Goal: Task Accomplishment & Management: Complete application form

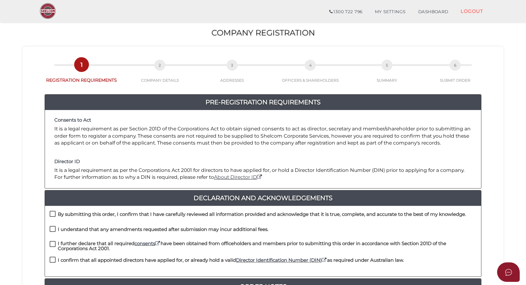
scroll to position [31, 0]
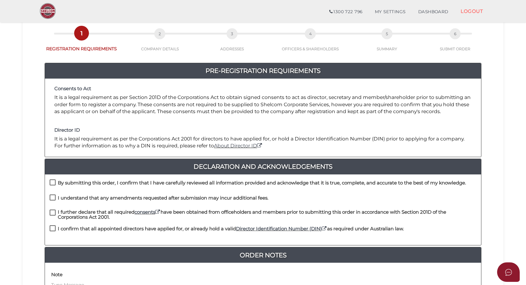
click at [50, 181] on label "By submitting this order, I confirm that I have carefully reviewed all informat…" at bounding box center [258, 184] width 416 height 8
checkbox input "true"
click at [52, 199] on label "I understand that any amendments requested after submission may incur additiona…" at bounding box center [159, 199] width 219 height 8
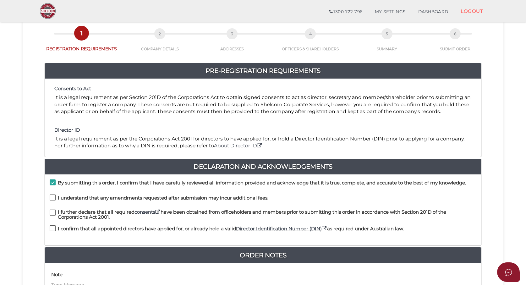
checkbox input "true"
click at [51, 214] on label "I further declare that all required consents have been obtained from officehold…" at bounding box center [263, 214] width 427 height 8
checkbox input "true"
click at [52, 230] on label "I confirm that all appointed directors have applied for, or already hold a vali…" at bounding box center [227, 230] width 354 height 8
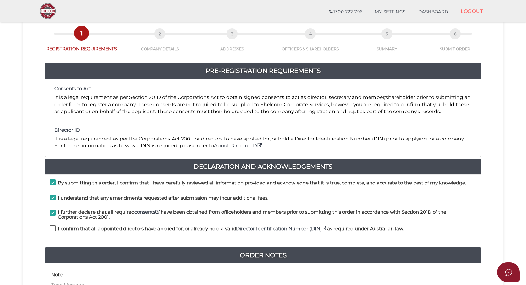
checkbox input "true"
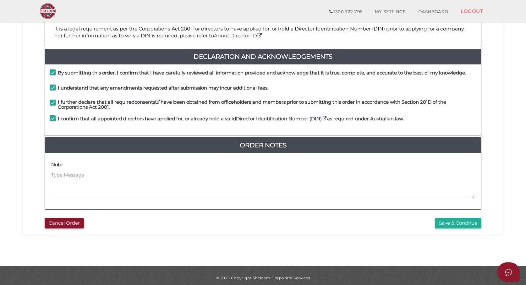
scroll to position [146, 0]
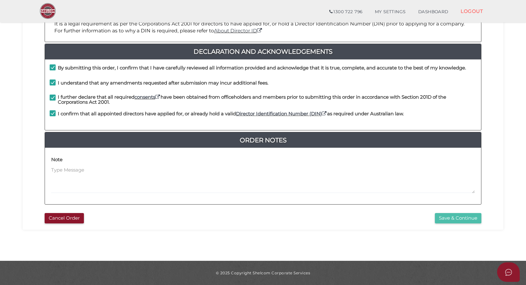
click at [469, 220] on button "Save & Continue" at bounding box center [458, 218] width 46 height 10
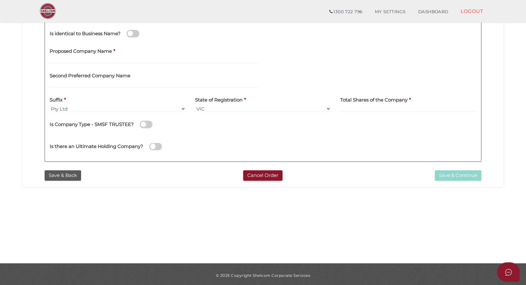
scroll to position [146, 0]
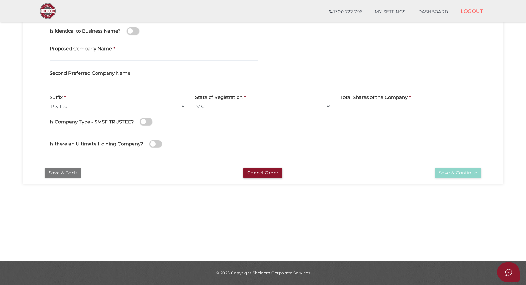
click at [65, 174] on button "Save & Back" at bounding box center [63, 173] width 36 height 10
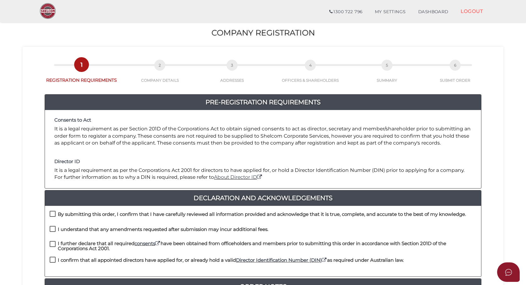
scroll to position [63, 0]
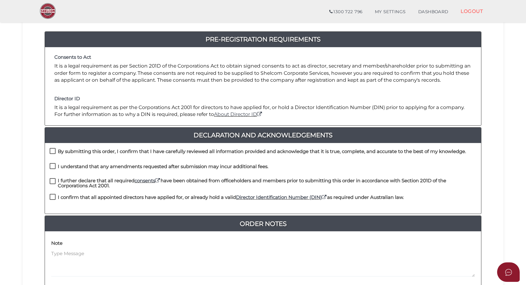
click at [53, 152] on label "By submitting this order, I confirm that I have carefully reviewed all informat…" at bounding box center [258, 153] width 416 height 8
checkbox input "true"
click at [53, 166] on label "I understand that any amendments requested after submission may incur additiona…" at bounding box center [159, 168] width 219 height 8
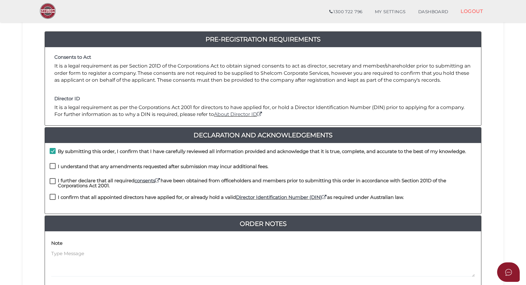
checkbox input "true"
click at [52, 180] on label "I further declare that all required consents have been obtained from officehold…" at bounding box center [263, 182] width 427 height 8
checkbox input "true"
click at [53, 198] on label "I confirm that all appointed directors have applied for, or already hold a vali…" at bounding box center [227, 199] width 354 height 8
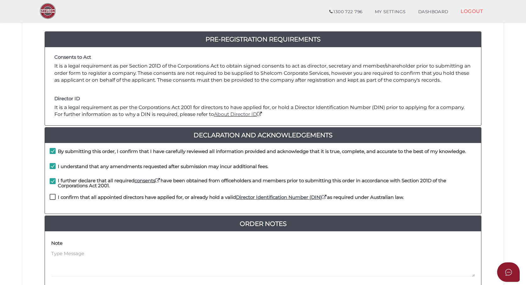
checkbox input "true"
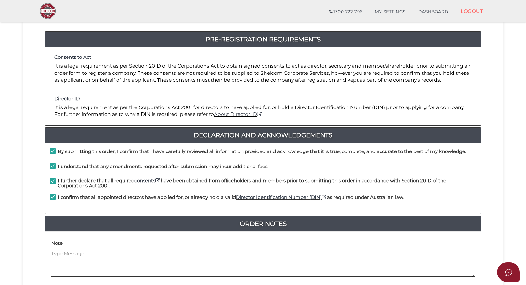
click at [94, 254] on textarea at bounding box center [262, 263] width 423 height 27
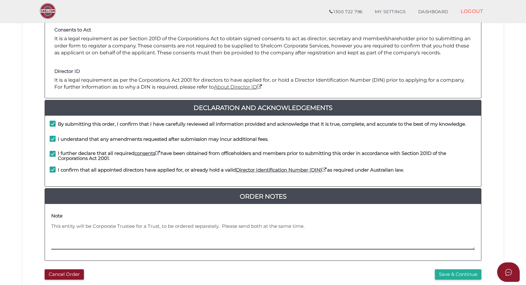
scroll to position [94, 0]
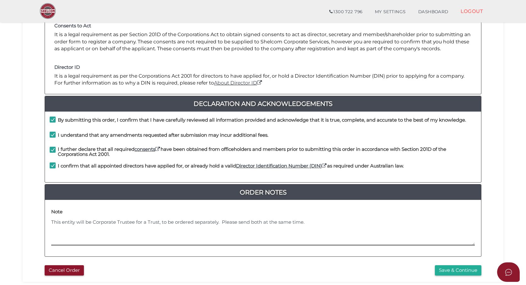
click at [160, 223] on textarea "This entity will be Corporate Trustee for a Trust, to be ordered separately. Pl…" at bounding box center [262, 232] width 423 height 27
type textarea "This entity will be Corporate Trustee for a Trust (Barwon Heads Road Trust), to…"
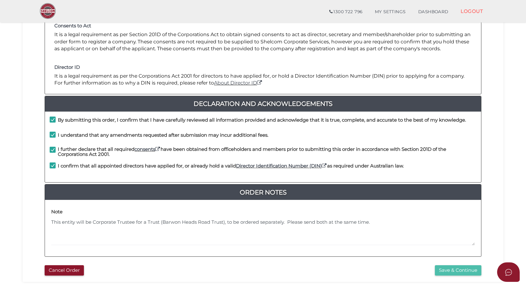
click at [464, 269] on button "Save & Continue" at bounding box center [458, 270] width 46 height 10
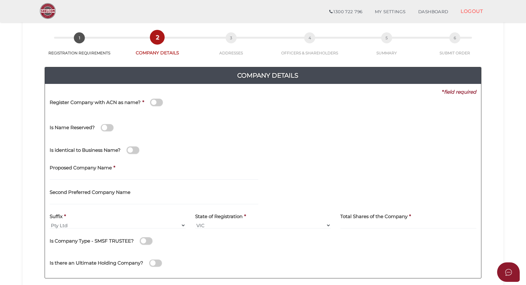
scroll to position [31, 0]
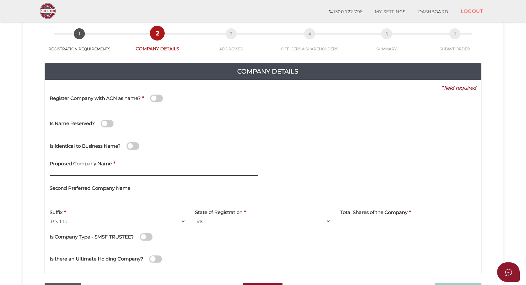
click at [112, 175] on input "text" at bounding box center [154, 172] width 209 height 7
type input "Barwon Heads Road"
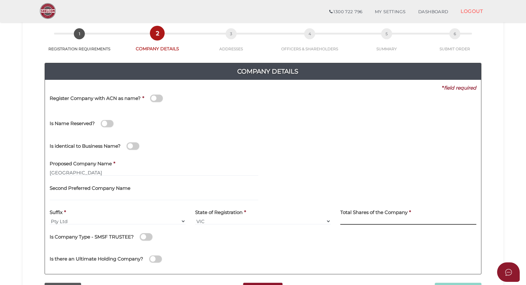
click at [360, 223] on input at bounding box center [408, 221] width 136 height 7
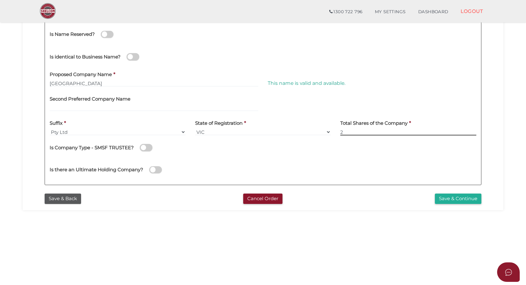
scroll to position [146, 0]
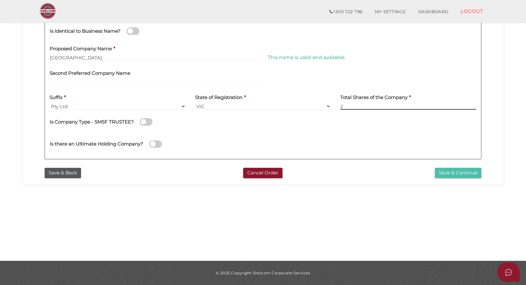
type input "2"
click at [458, 174] on button "Save & Continue" at bounding box center [458, 173] width 46 height 10
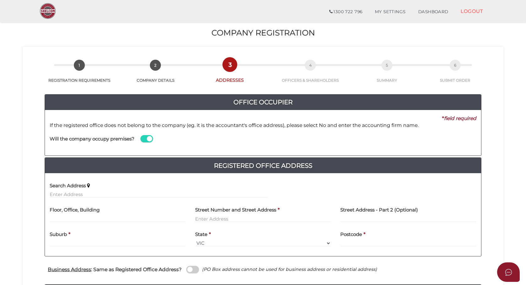
scroll to position [31, 0]
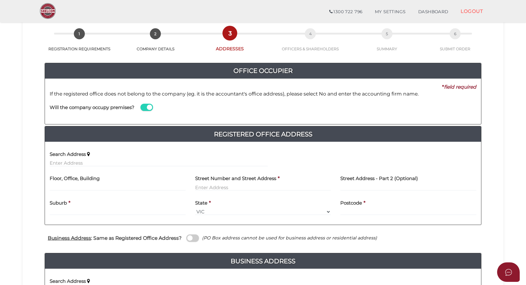
click at [143, 104] on span at bounding box center [146, 107] width 13 height 7
click at [0, 0] on input "checkbox" at bounding box center [0, 0] width 0 height 0
click at [330, 112] on input at bounding box center [372, 113] width 209 height 7
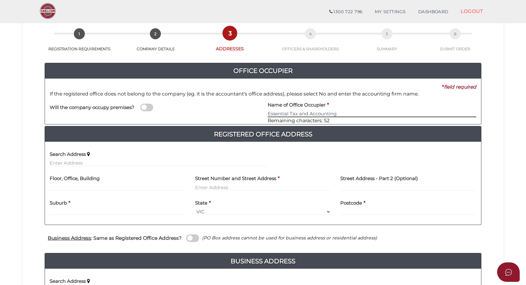
type input "Essential Tax and Accounting"
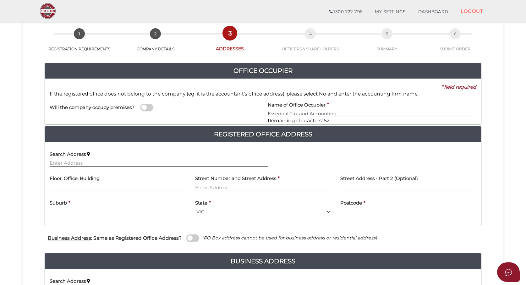
click at [104, 164] on input "text" at bounding box center [159, 163] width 218 height 7
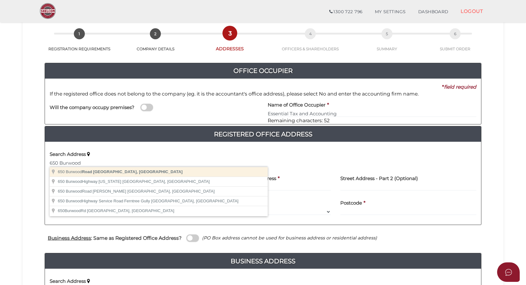
type input "650 Burwood Road, Hawthorn East VIC, Australia"
type input "650 Burwood Road"
type input "Hawthorn East"
select select "VIC"
type input "3123"
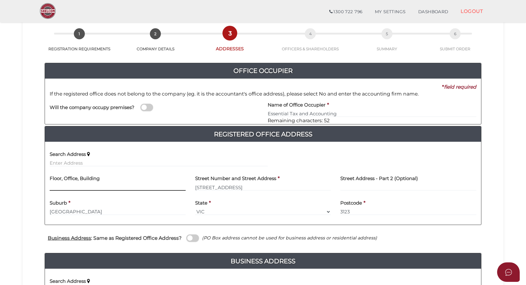
click at [92, 187] on input "text" at bounding box center [118, 187] width 136 height 7
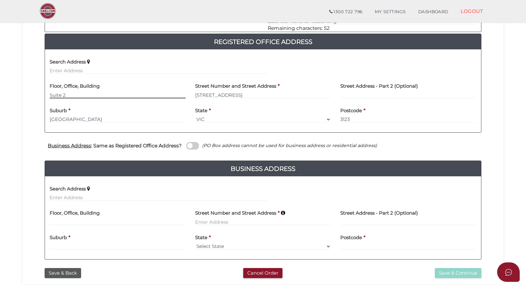
scroll to position [157, 0]
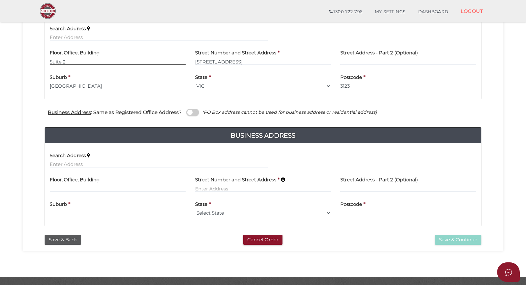
type input "Suite 2"
click at [192, 114] on span at bounding box center [192, 112] width 13 height 7
click at [0, 0] on input "checkbox" at bounding box center [0, 0] width 0 height 0
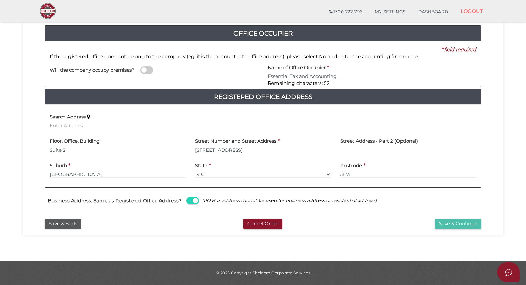
click at [460, 224] on button "Save & Continue" at bounding box center [458, 224] width 46 height 10
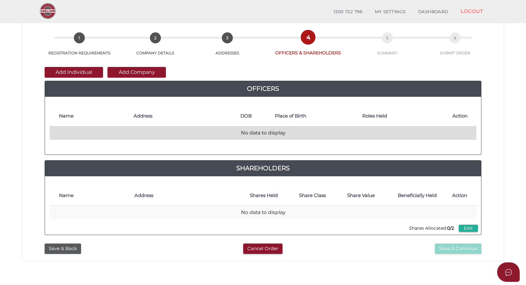
scroll to position [31, 0]
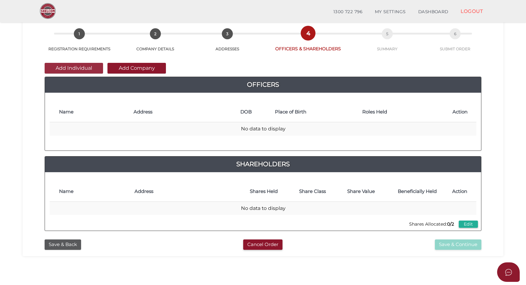
click at [73, 69] on button "Add Individual" at bounding box center [74, 68] width 58 height 11
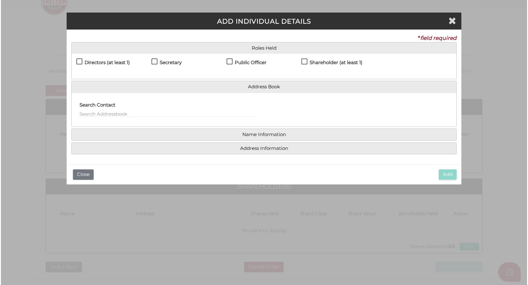
scroll to position [0, 0]
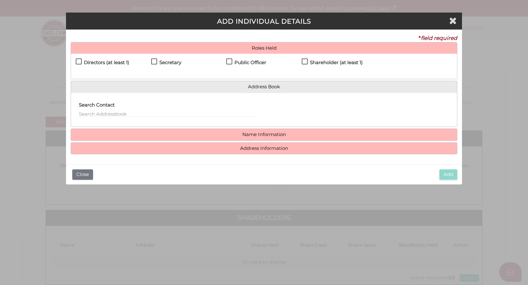
click at [79, 60] on label "Directors (at least 1)" at bounding box center [102, 64] width 53 height 8
checkbox input "true"
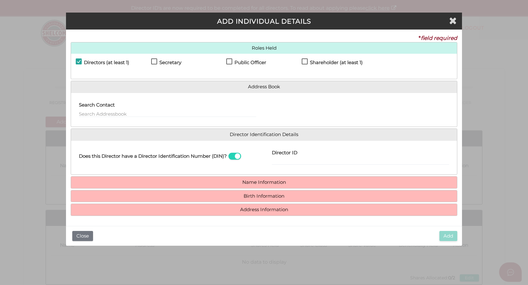
click at [151, 60] on label "Secretary" at bounding box center [166, 64] width 30 height 8
checkbox input "true"
click at [100, 111] on input "text" at bounding box center [167, 113] width 177 height 7
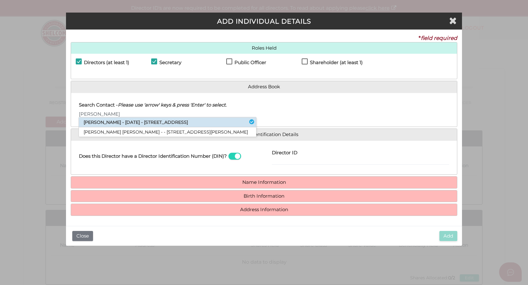
click at [106, 122] on li "Paul David Neate - 14/04/1972 - 185 Bones Road, Bellbrae, VIC, 3228" at bounding box center [167, 122] width 177 height 10
type input "Paul"
type input "[PERSON_NAME]"
type input "Neate"
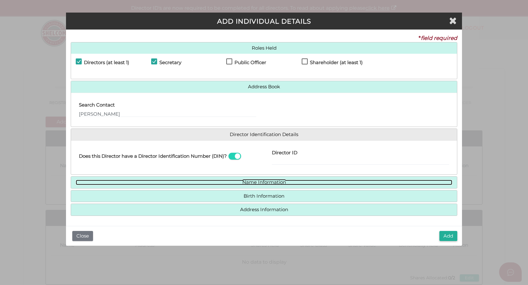
click at [281, 184] on link "Name Information" at bounding box center [264, 182] width 376 height 5
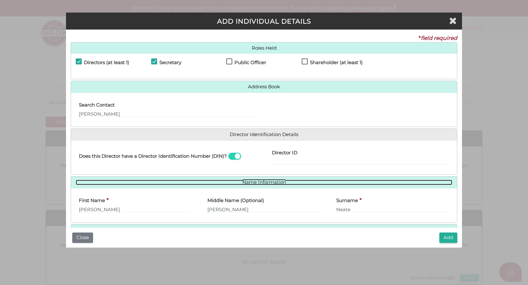
scroll to position [31, 0]
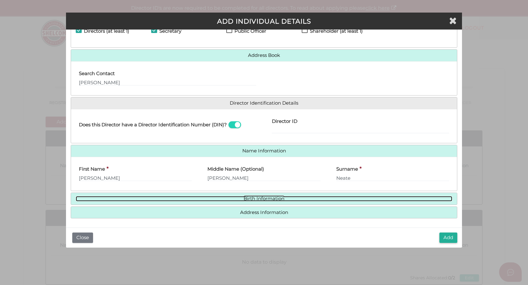
click at [282, 199] on link "Birth Information" at bounding box center [264, 198] width 376 height 5
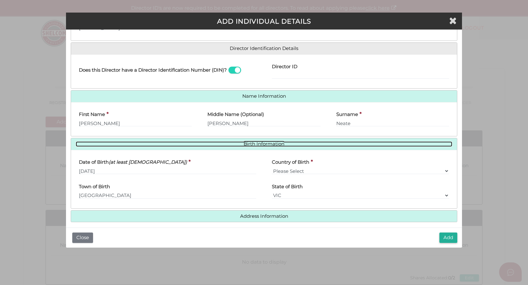
scroll to position [91, 0]
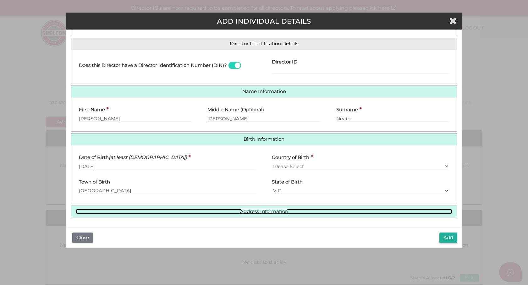
click at [282, 210] on link "Address Information" at bounding box center [264, 211] width 376 height 5
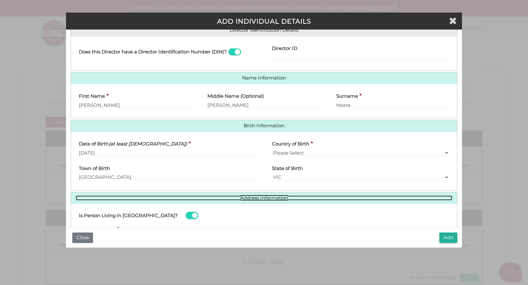
scroll to position [93, 0]
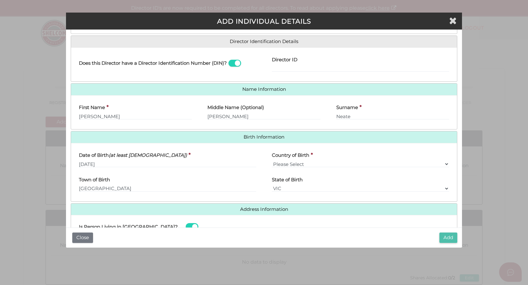
click at [450, 243] on button "Add" at bounding box center [448, 237] width 18 height 10
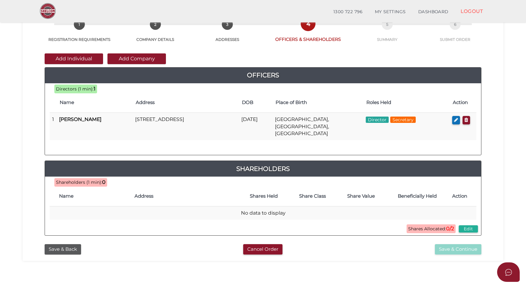
scroll to position [52, 0]
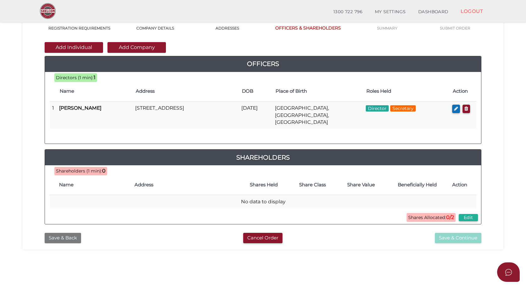
click at [66, 233] on button "Save & Back" at bounding box center [63, 238] width 36 height 10
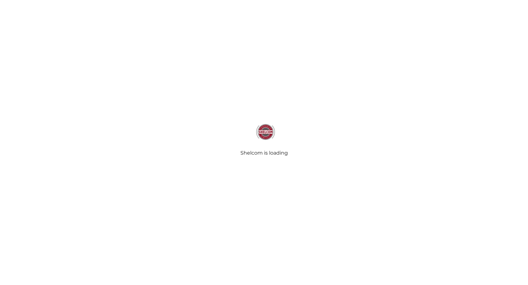
type input "Essential Tax And Accounting"
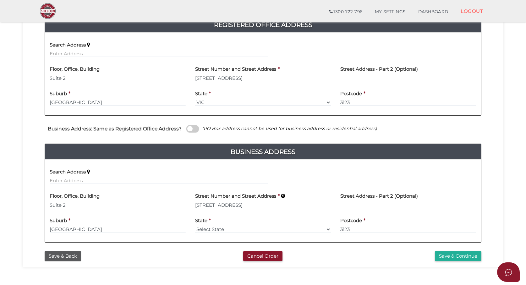
scroll to position [173, 0]
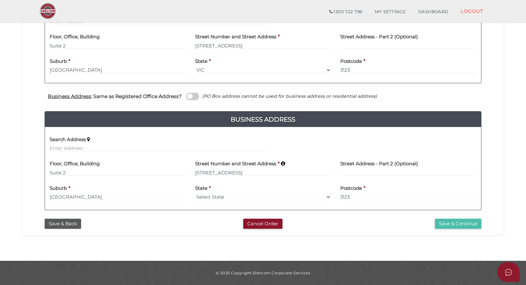
click at [452, 224] on button "Save & Continue" at bounding box center [458, 224] width 46 height 10
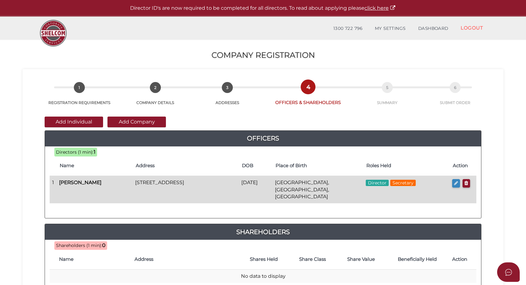
click at [456, 184] on icon "button" at bounding box center [456, 183] width 4 height 5
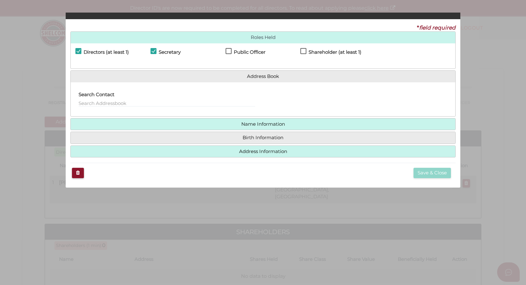
checkbox input "true"
type input "0"
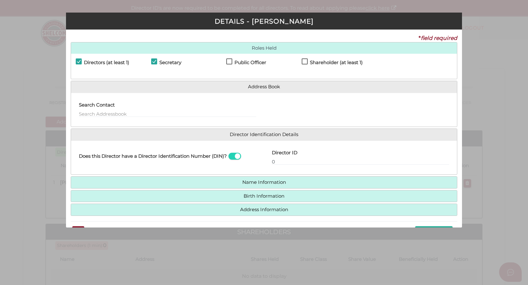
click at [303, 62] on label "Shareholder (at least 1)" at bounding box center [332, 64] width 61 height 8
checkbox input "true"
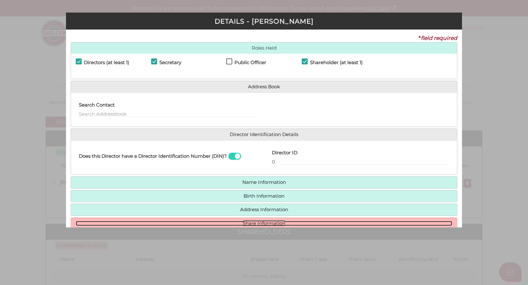
click at [257, 223] on link "Share Information" at bounding box center [264, 223] width 376 height 5
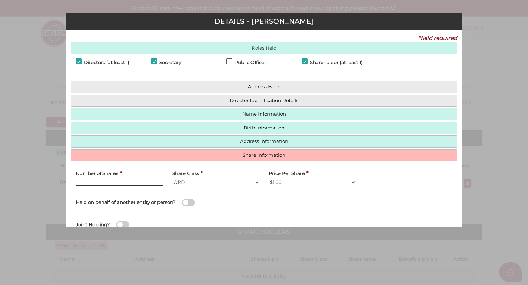
click at [101, 183] on input "Number of Shares" at bounding box center [119, 182] width 87 height 7
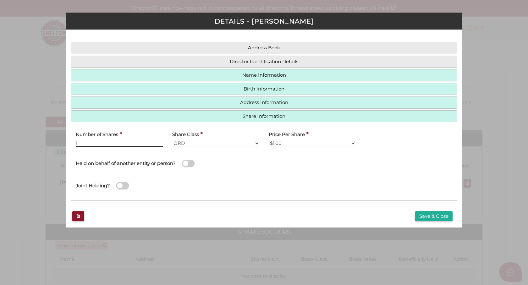
scroll to position [42, 0]
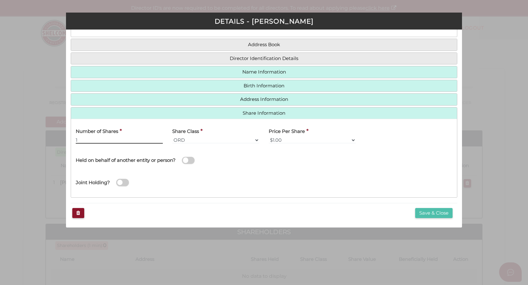
type input "1"
click at [438, 216] on button "Save & Close" at bounding box center [433, 213] width 37 height 10
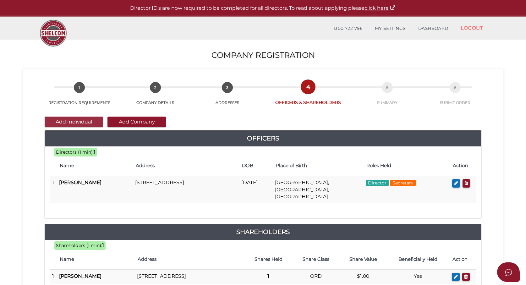
click at [73, 119] on button "Add Individual" at bounding box center [74, 122] width 58 height 11
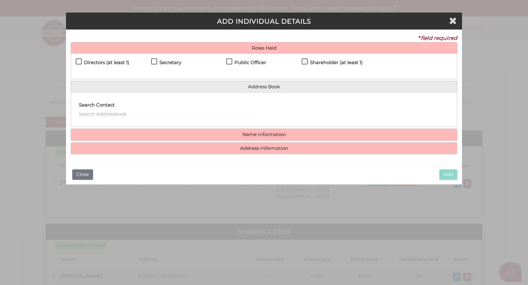
click at [306, 62] on label "Shareholder (at least 1)" at bounding box center [332, 64] width 61 height 8
checkbox input "true"
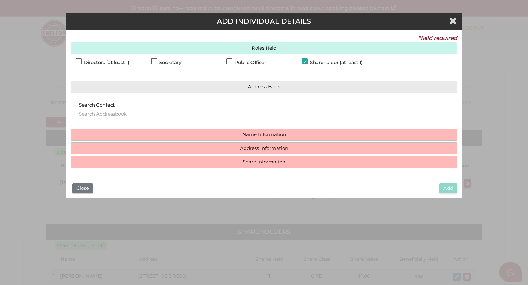
click at [137, 114] on input "text" at bounding box center [167, 113] width 177 height 7
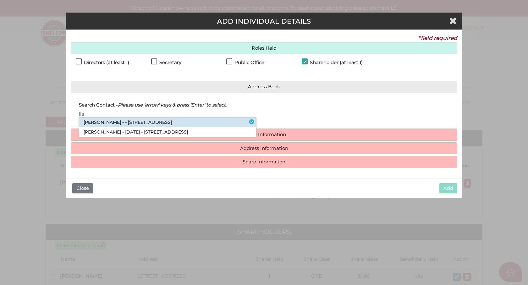
click at [137, 120] on li "Lia Neate - - 185 Bones Road, Bellbrae, VIC, 3228" at bounding box center [167, 122] width 177 height 10
type input "Lia"
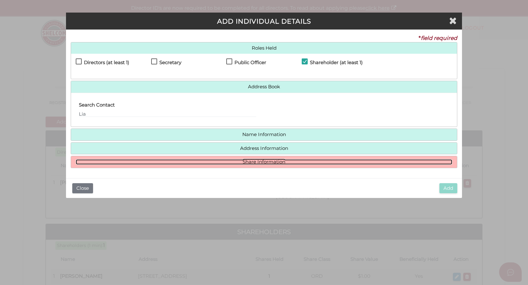
click at [253, 163] on link "Share Information" at bounding box center [264, 161] width 376 height 5
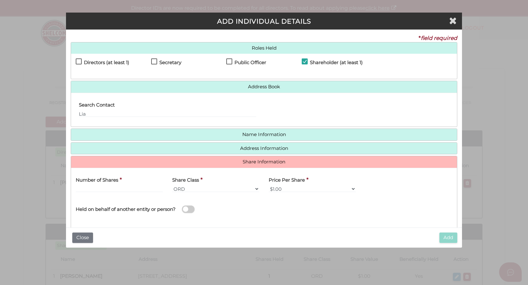
click at [86, 185] on label "Number of Shares" at bounding box center [97, 179] width 42 height 13
click at [89, 189] on input "text" at bounding box center [119, 188] width 87 height 7
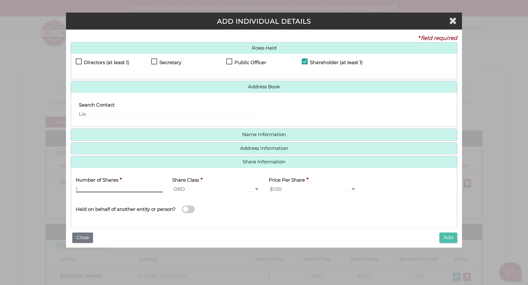
type input "1"
click at [450, 239] on button "Add" at bounding box center [448, 237] width 18 height 10
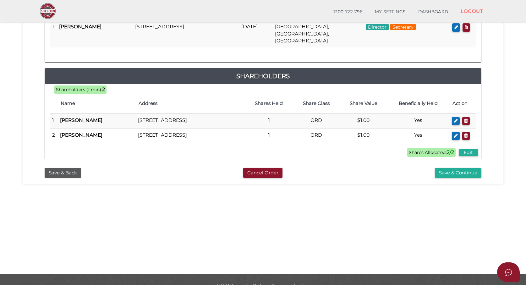
scroll to position [146, 0]
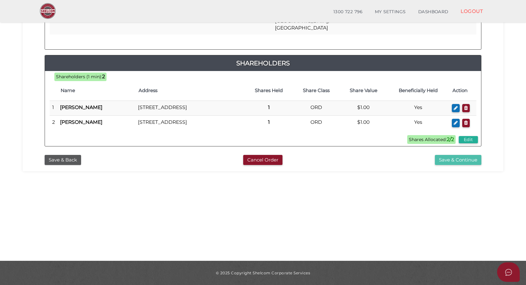
click at [455, 165] on button "Save & Continue" at bounding box center [458, 160] width 46 height 10
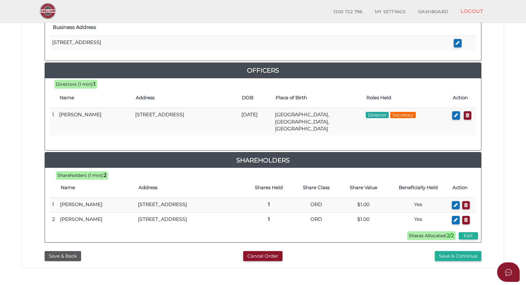
scroll to position [292, 0]
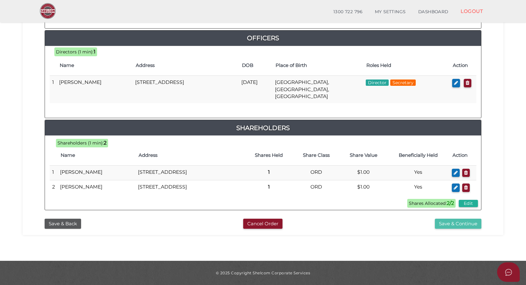
click at [449, 225] on button "Save & Continue" at bounding box center [458, 224] width 46 height 10
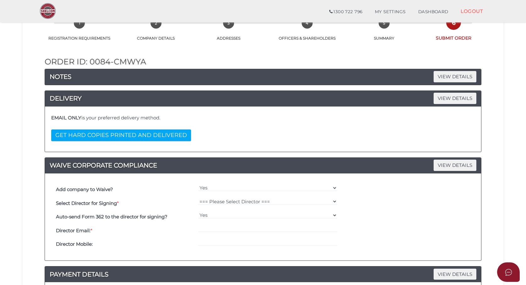
scroll to position [94, 0]
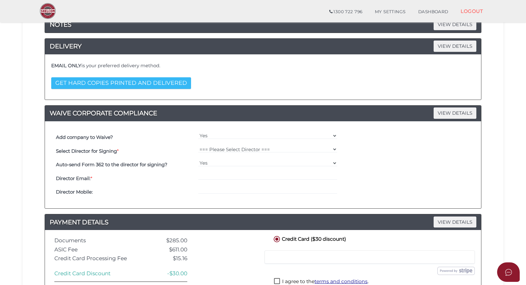
click at [108, 83] on button "GET HARD COPIES PRINTED AND DELIVERED" at bounding box center [121, 83] width 140 height 12
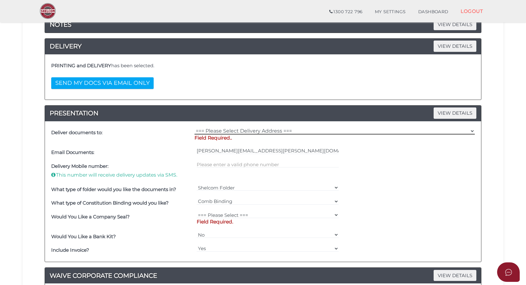
click at [238, 129] on select "=== Please Select Delivery Address === (User Address - [PERSON_NAME]) null , , …" at bounding box center [334, 131] width 280 height 7
click at [203, 131] on select "=== Please Select Delivery Address === (User Address - David Luttrell) null , ,…" at bounding box center [334, 131] width 280 height 7
click at [253, 130] on select "=== Please Select Delivery Address === (User Address - David Luttrell) null , ,…" at bounding box center [334, 131] width 280 height 7
select select "0"
click at [194, 128] on select "=== Please Select Delivery Address === (User Address - David Luttrell) null , ,…" at bounding box center [334, 131] width 280 height 7
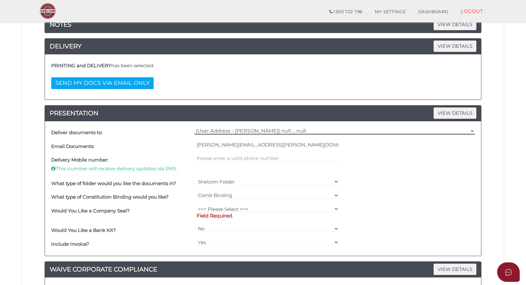
click at [236, 131] on select "=== Please Select Delivery Address === (User Address - David Luttrell) null , ,…" at bounding box center [334, 131] width 280 height 7
click at [210, 130] on select "=== Please Select Delivery Address === (User Address - David Luttrell) null , ,…" at bounding box center [334, 131] width 280 height 7
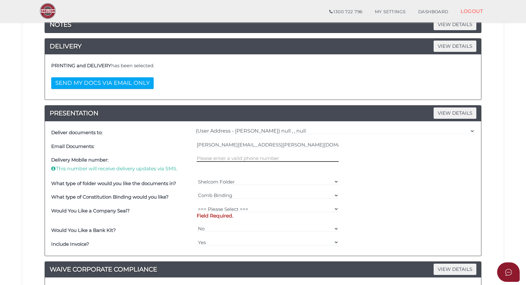
click at [219, 159] on input "text" at bounding box center [268, 158] width 142 height 7
type input "0403488734"
click at [220, 208] on select "=== Please Select === Fold Seal $50 No Seal" at bounding box center [268, 208] width 142 height 7
select select "0"
click at [197, 205] on select "=== Please Select === Fold Seal $50 No Seal" at bounding box center [268, 208] width 142 height 7
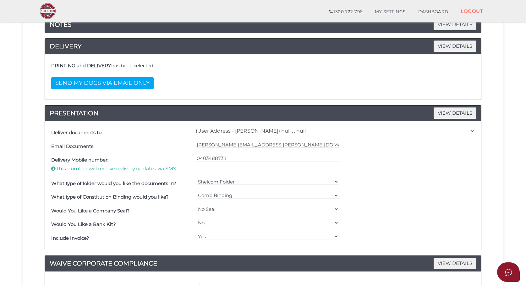
click at [432, 203] on div "What type of Constitution Binding would you like? === Please Select === Comb Bi…" at bounding box center [263, 197] width 427 height 14
click at [453, 46] on span "VIEW DETAILS" at bounding box center [455, 46] width 43 height 11
click at [425, 181] on div "What type of folder would you like the documents in? Shelcom Folder === Please …" at bounding box center [263, 184] width 427 height 14
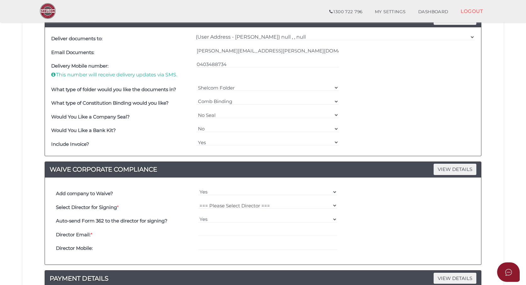
scroll to position [189, 0]
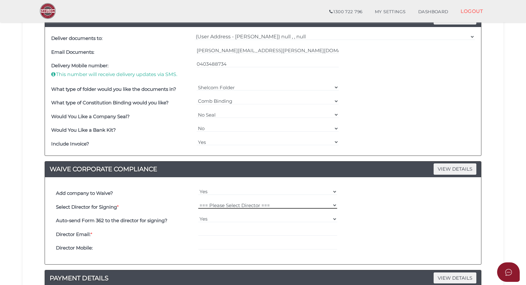
click at [245, 203] on select "=== Please Select Director === Paul David Neate" at bounding box center [267, 205] width 139 height 7
select select "000026889"
click at [198, 202] on select "=== Please Select Director === Paul David Neate" at bounding box center [267, 205] width 139 height 7
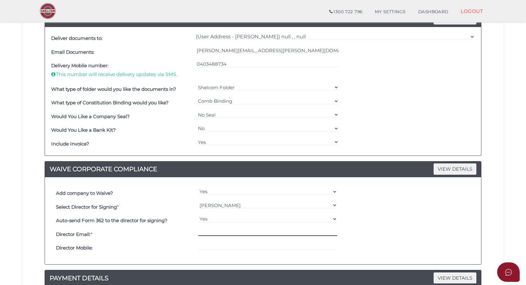
click at [230, 233] on input "email" at bounding box center [267, 232] width 139 height 7
type input "pneate@emuaustralia.com"
click at [233, 247] on input "tel" at bounding box center [267, 246] width 139 height 7
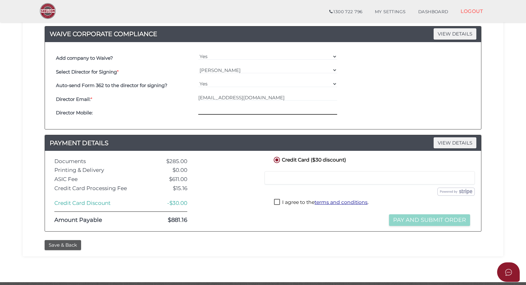
scroll to position [282, 0]
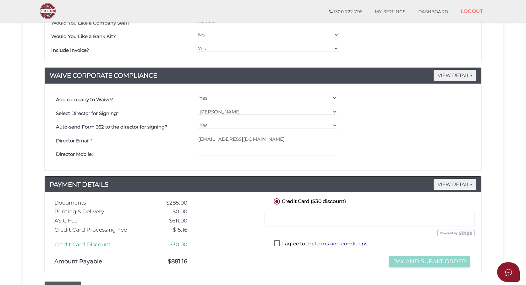
click at [276, 243] on label "I agree to the terms and conditions ." at bounding box center [321, 244] width 95 height 8
checkbox input "true"
click at [434, 261] on button "Pay and Submit Order" at bounding box center [429, 262] width 81 height 12
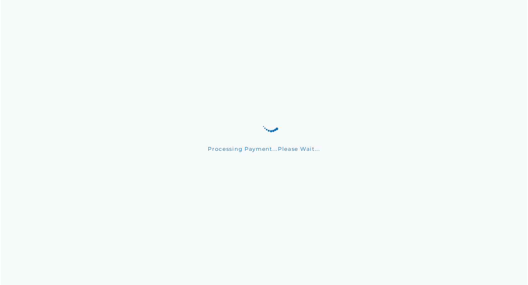
scroll to position [0, 0]
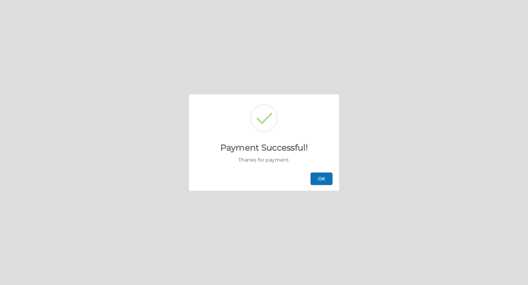
click at [324, 180] on button "OK" at bounding box center [321, 178] width 22 height 13
